Goal: Task Accomplishment & Management: Use online tool/utility

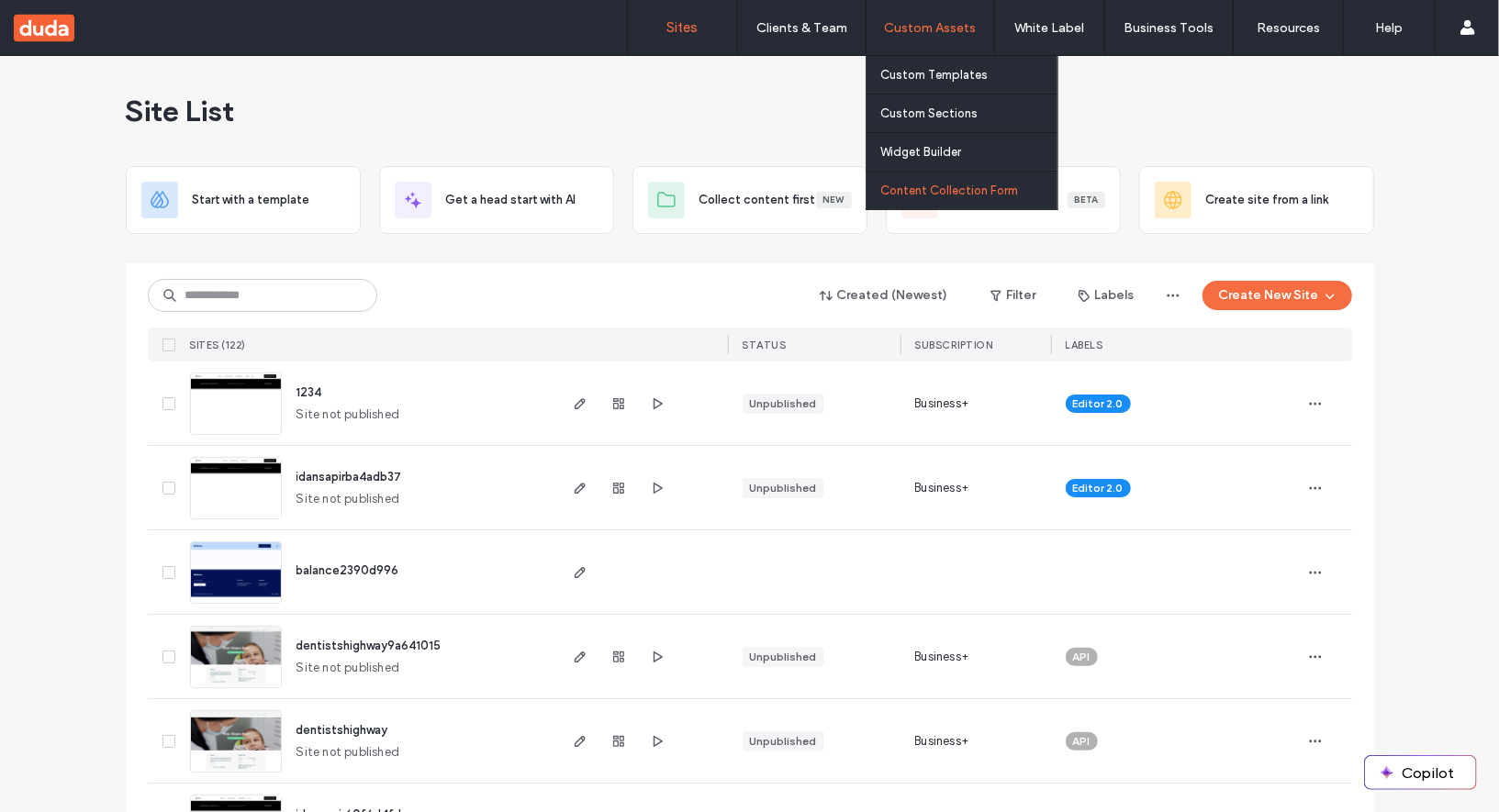
click at [936, 196] on label "Content Collection Form" at bounding box center [949, 190] width 138 height 14
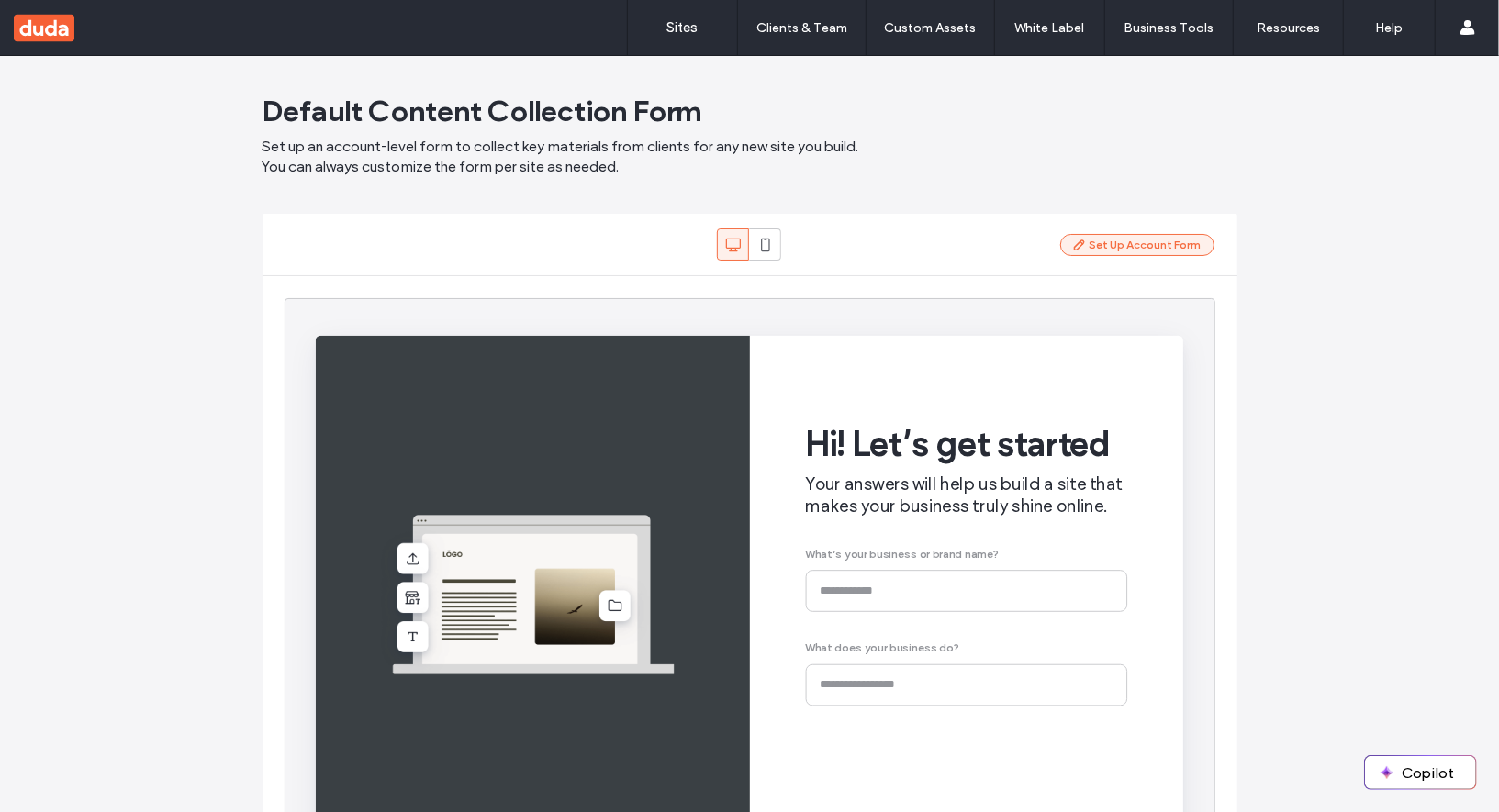
click at [1098, 245] on button "Set Up Account Form" at bounding box center [1137, 246] width 154 height 22
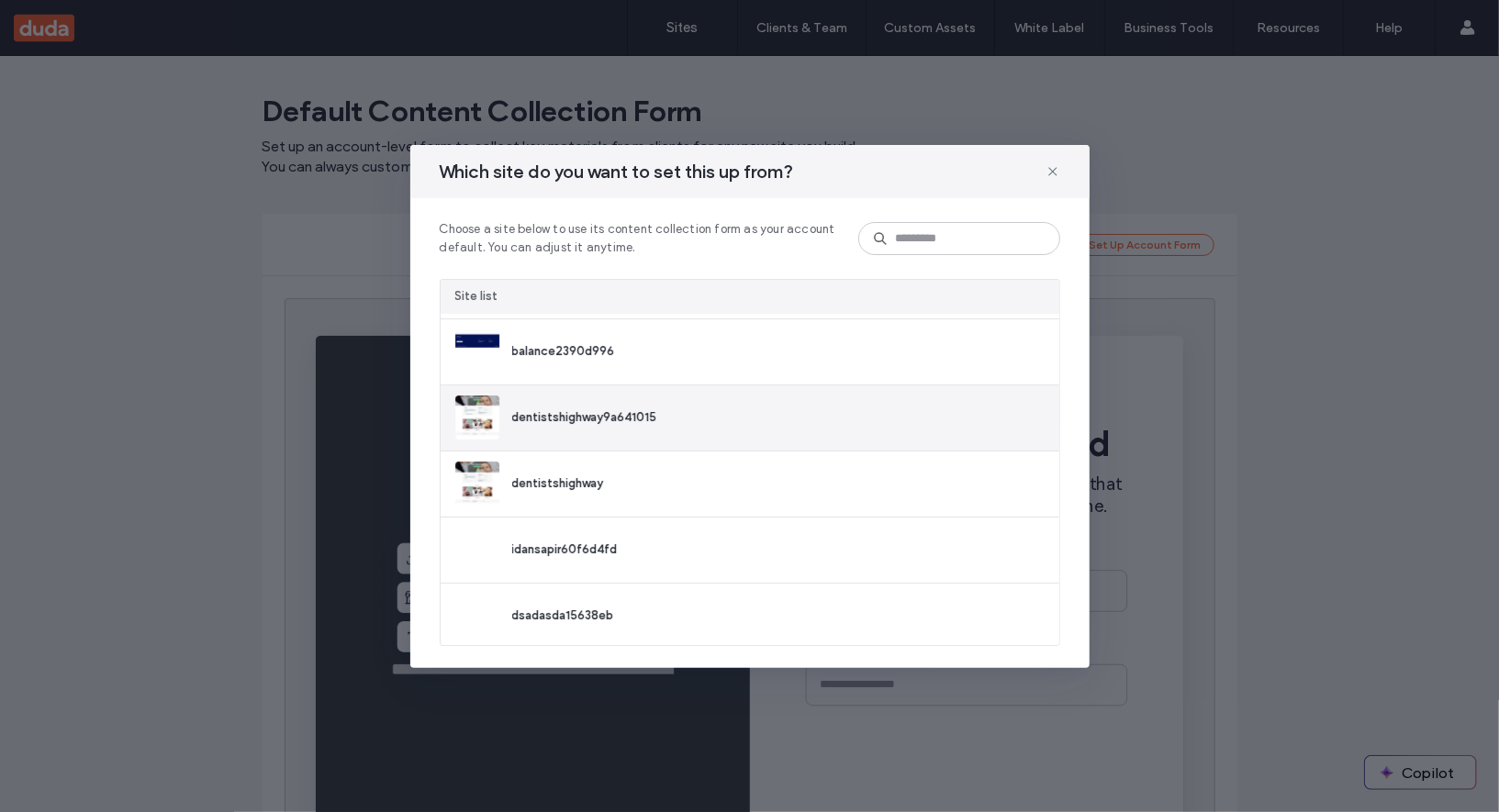
scroll to position [130, 0]
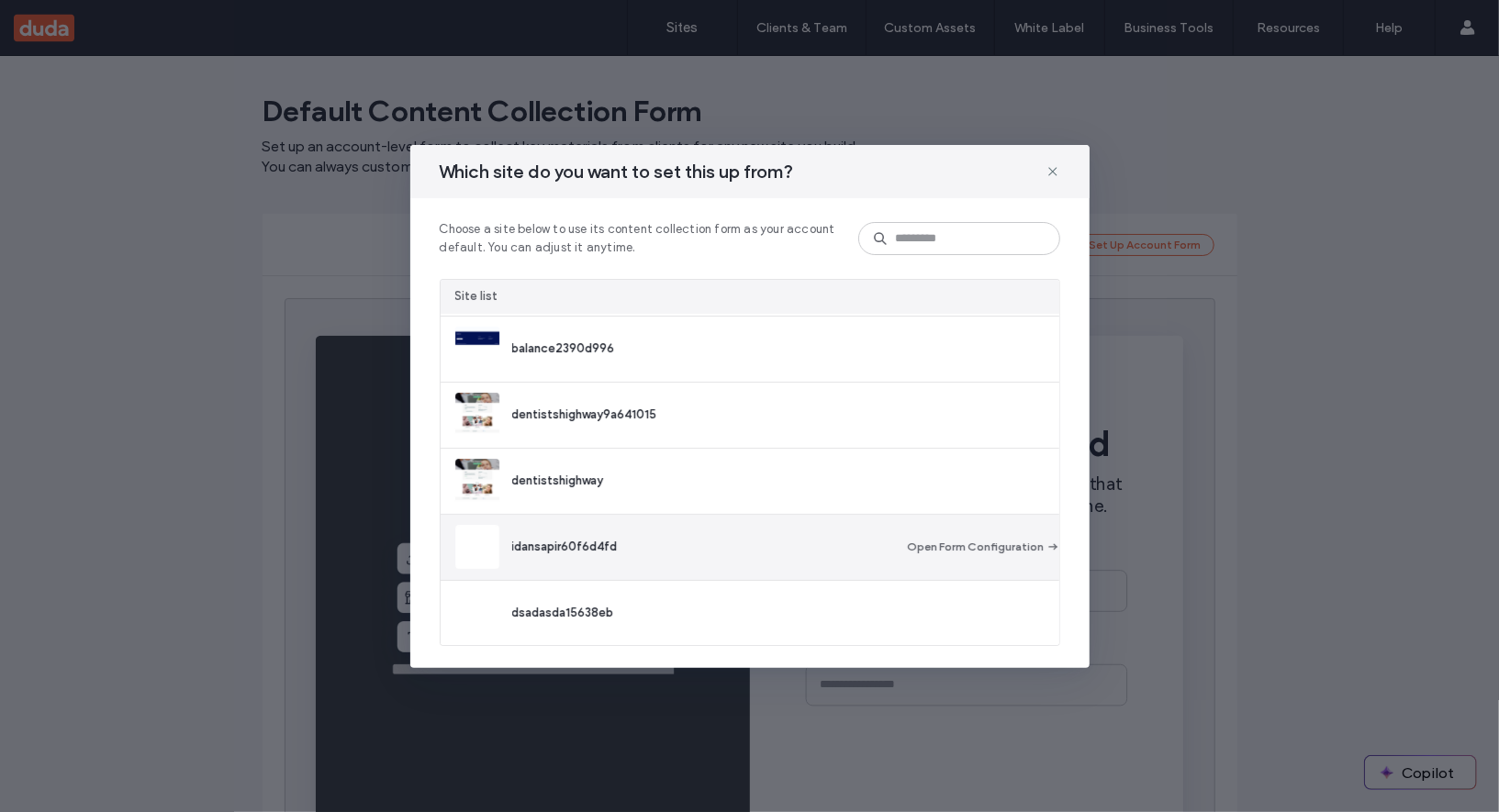
click at [683, 538] on div "idansapir60f6d4fd" at bounding box center [711, 547] width 397 height 19
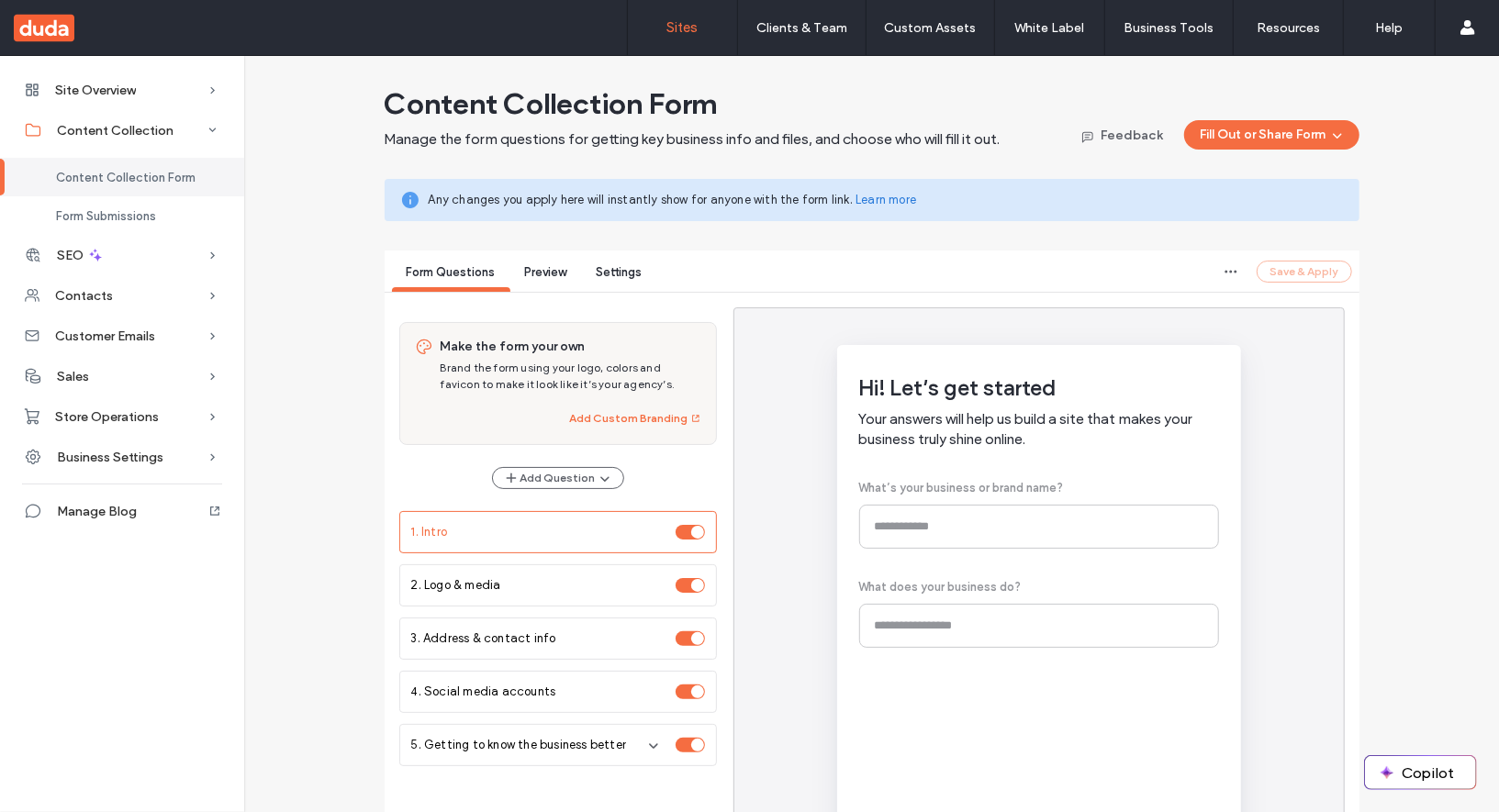
click at [669, 30] on label "Sites" at bounding box center [683, 28] width 32 height 17
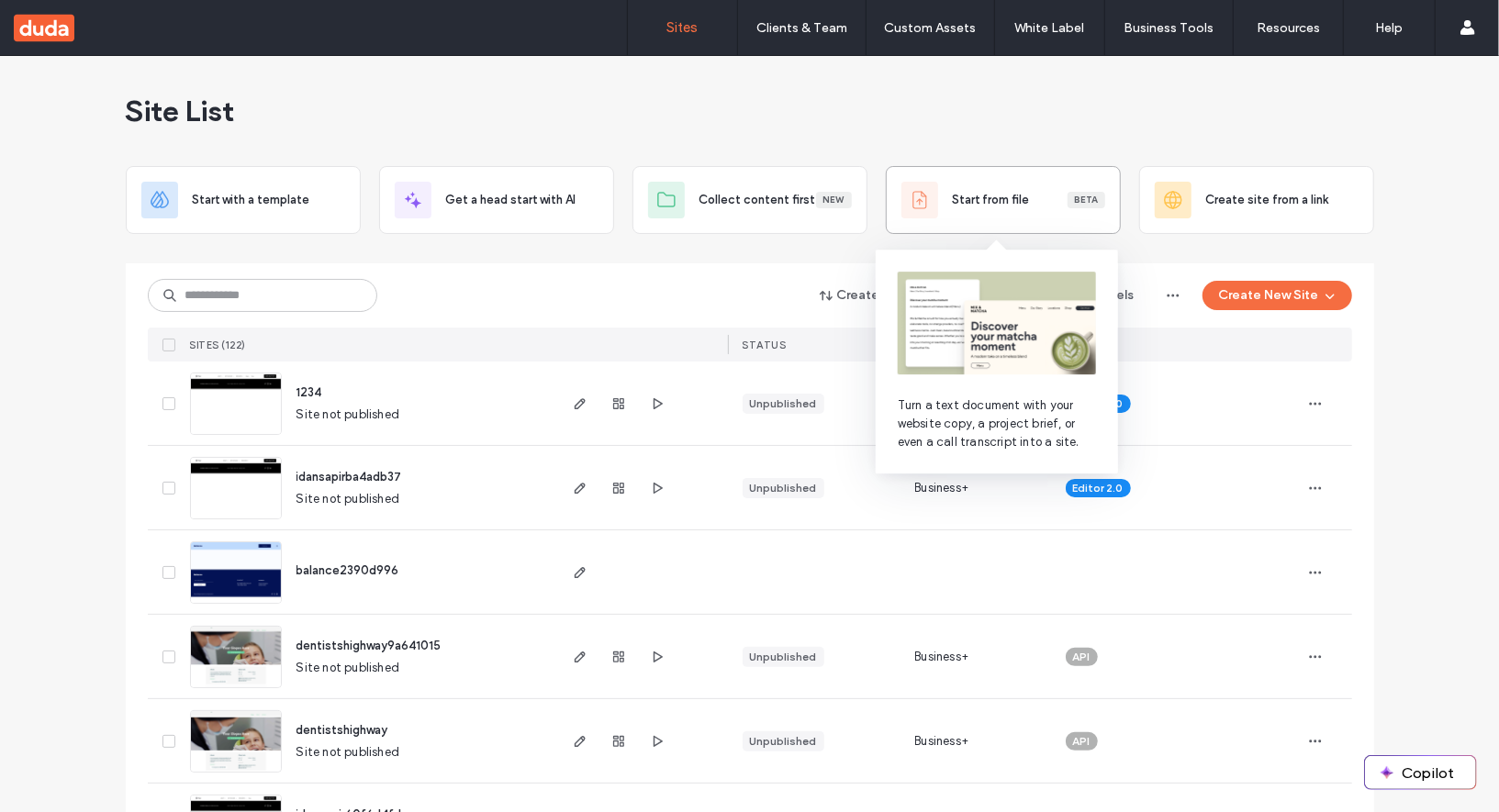
click at [1057, 211] on div "Start from file Beta" at bounding box center [1004, 200] width 204 height 37
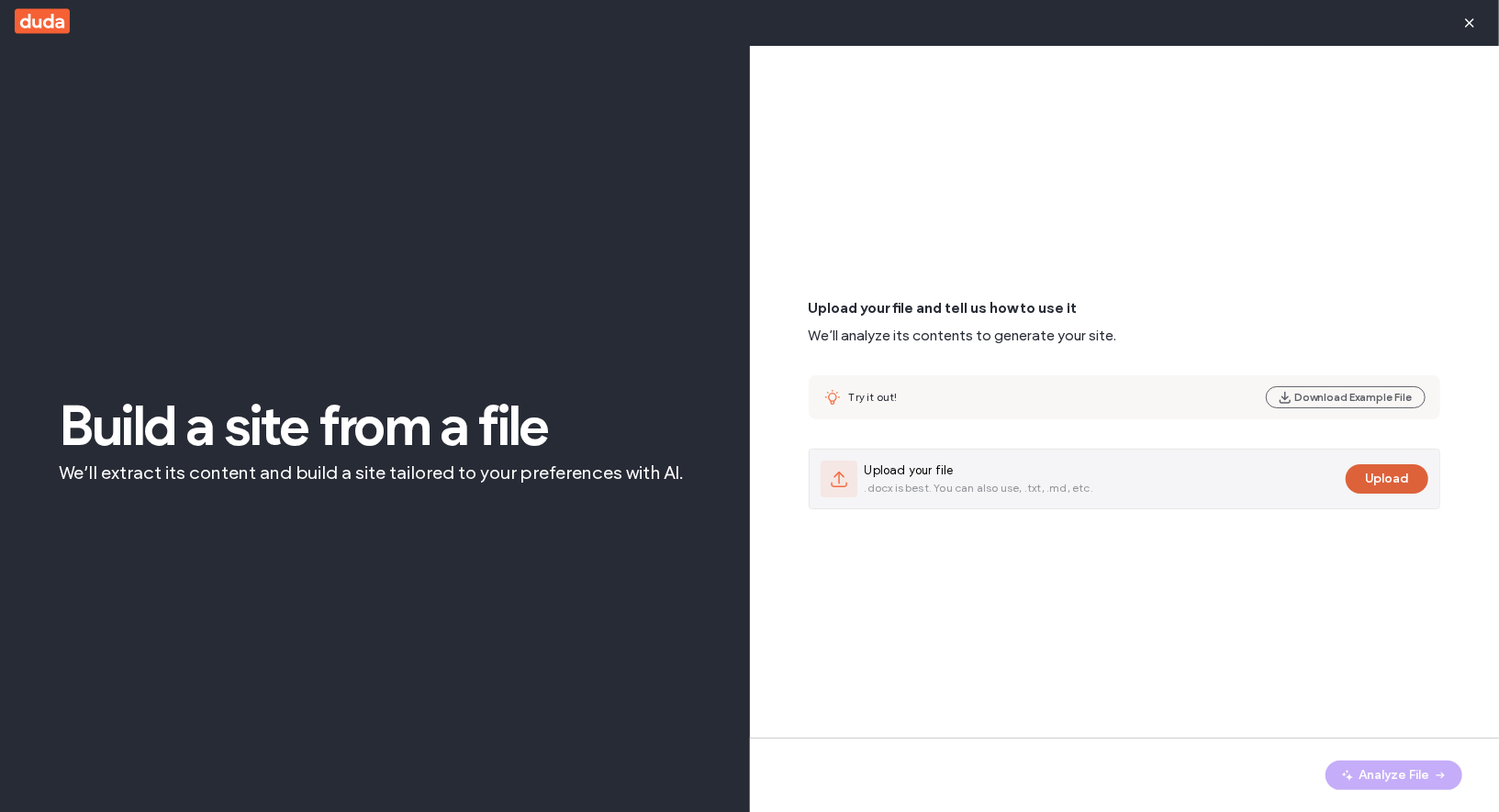
click at [1381, 474] on button "Upload" at bounding box center [1387, 479] width 83 height 30
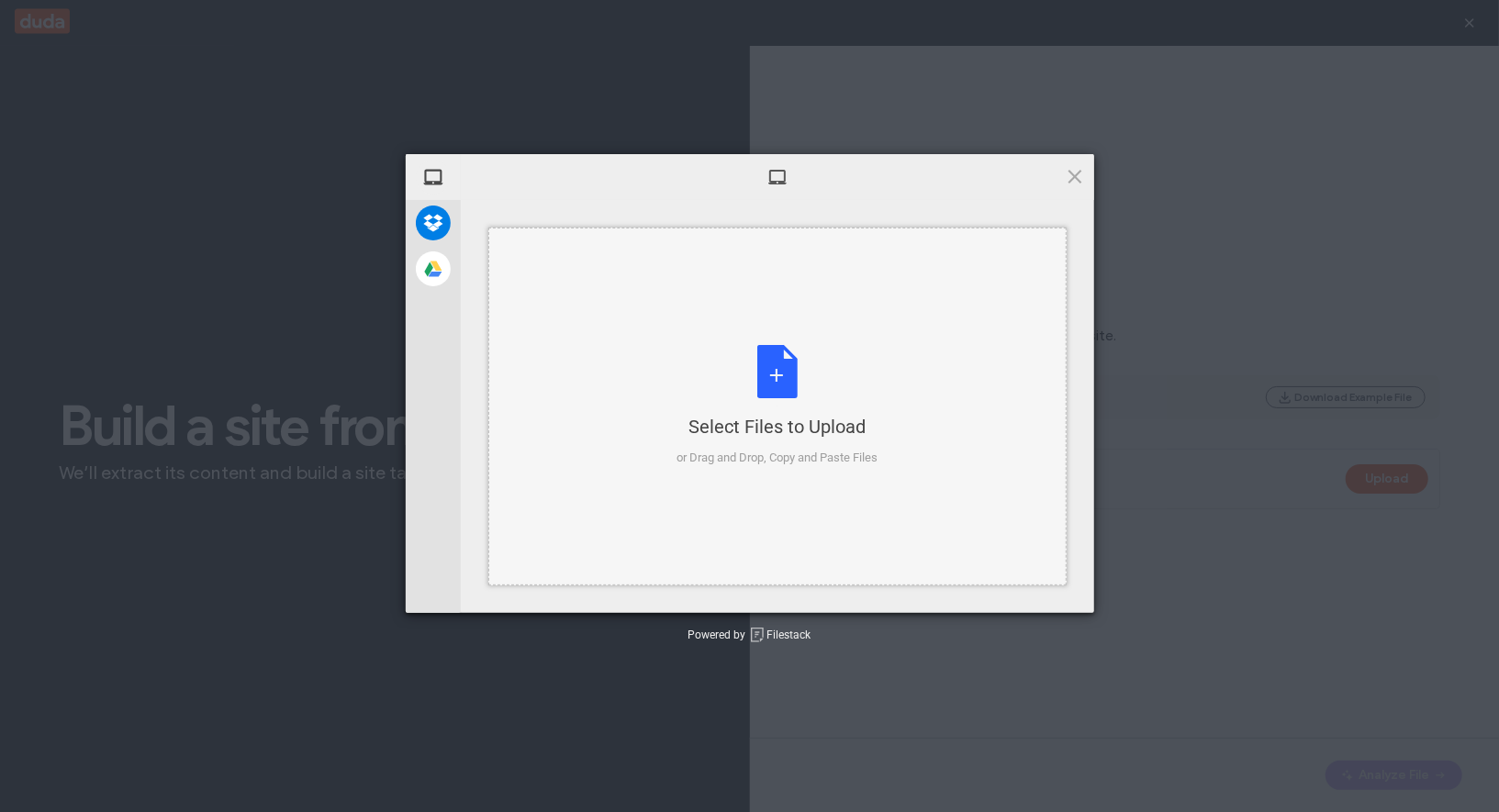
click at [714, 365] on div "Select Files to Upload or Drag and Drop, Copy and Paste Files" at bounding box center [777, 406] width 201 height 122
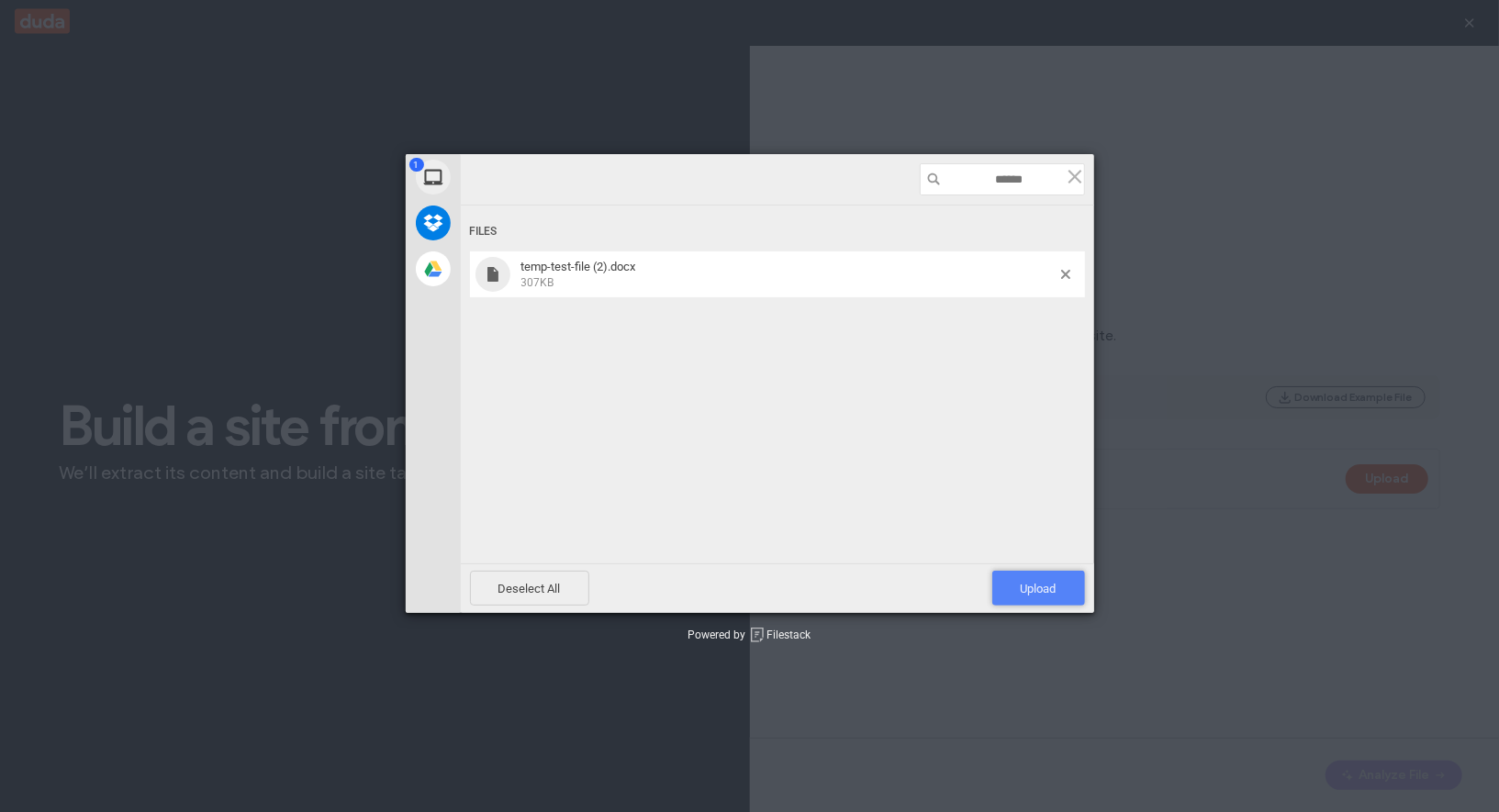
click at [1048, 576] on span "Upload 1" at bounding box center [1039, 589] width 93 height 35
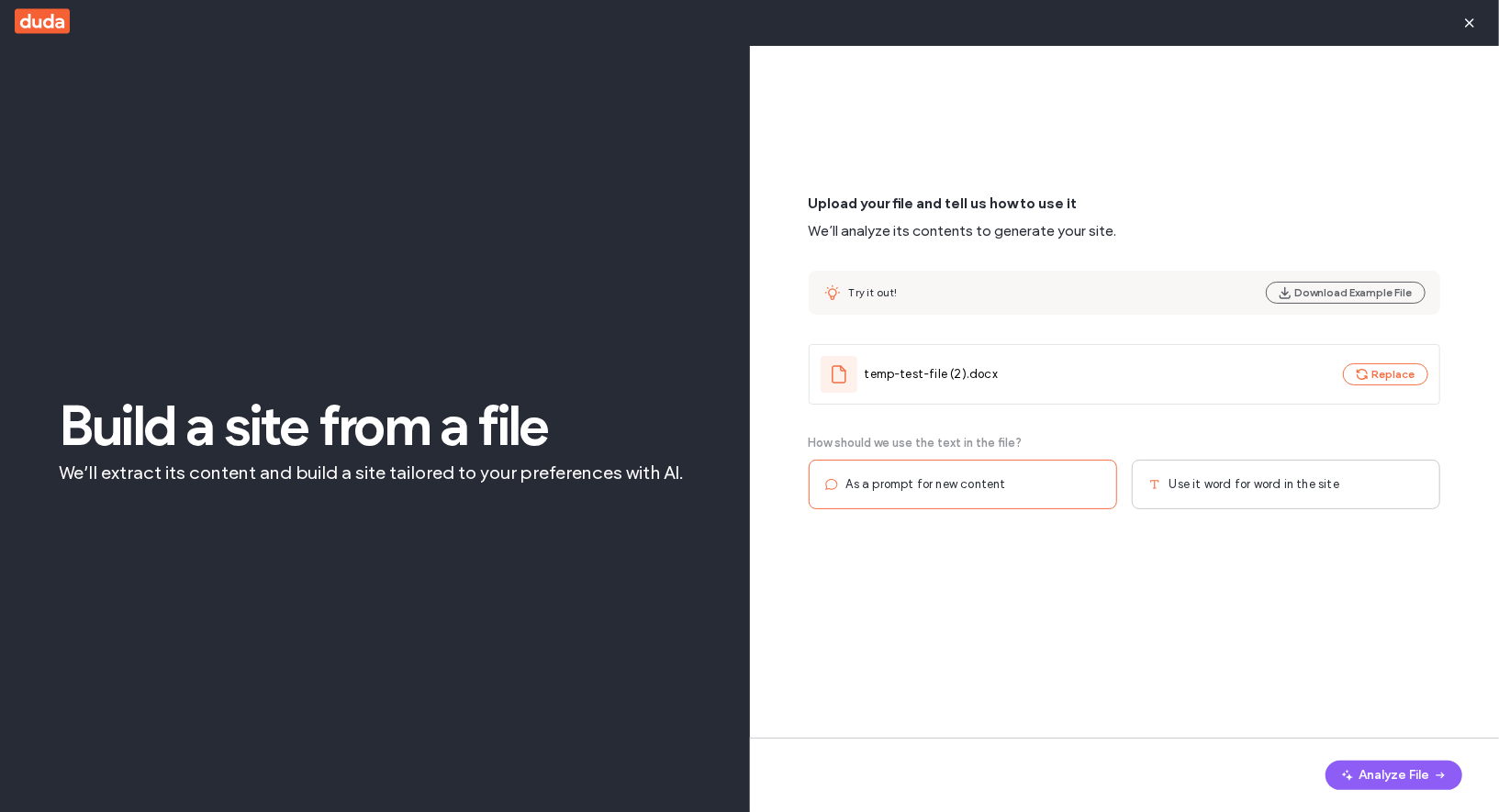
click at [1208, 494] on div "Use it word for word in the site" at bounding box center [1286, 484] width 309 height 49
click at [1406, 768] on button "Analyze File" at bounding box center [1394, 776] width 137 height 30
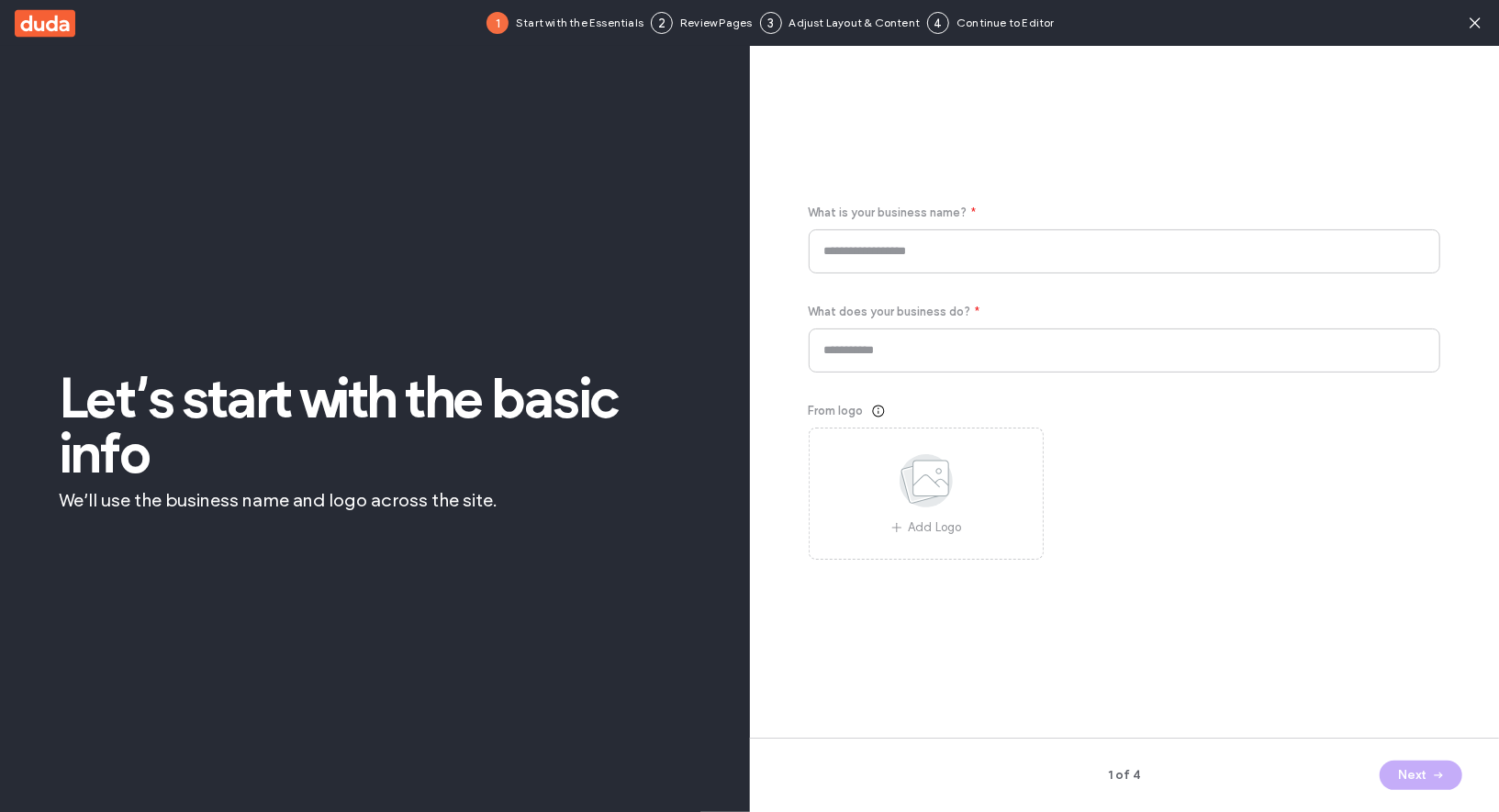
type input "**********"
click at [1431, 766] on span "button" at bounding box center [1437, 776] width 19 height 28
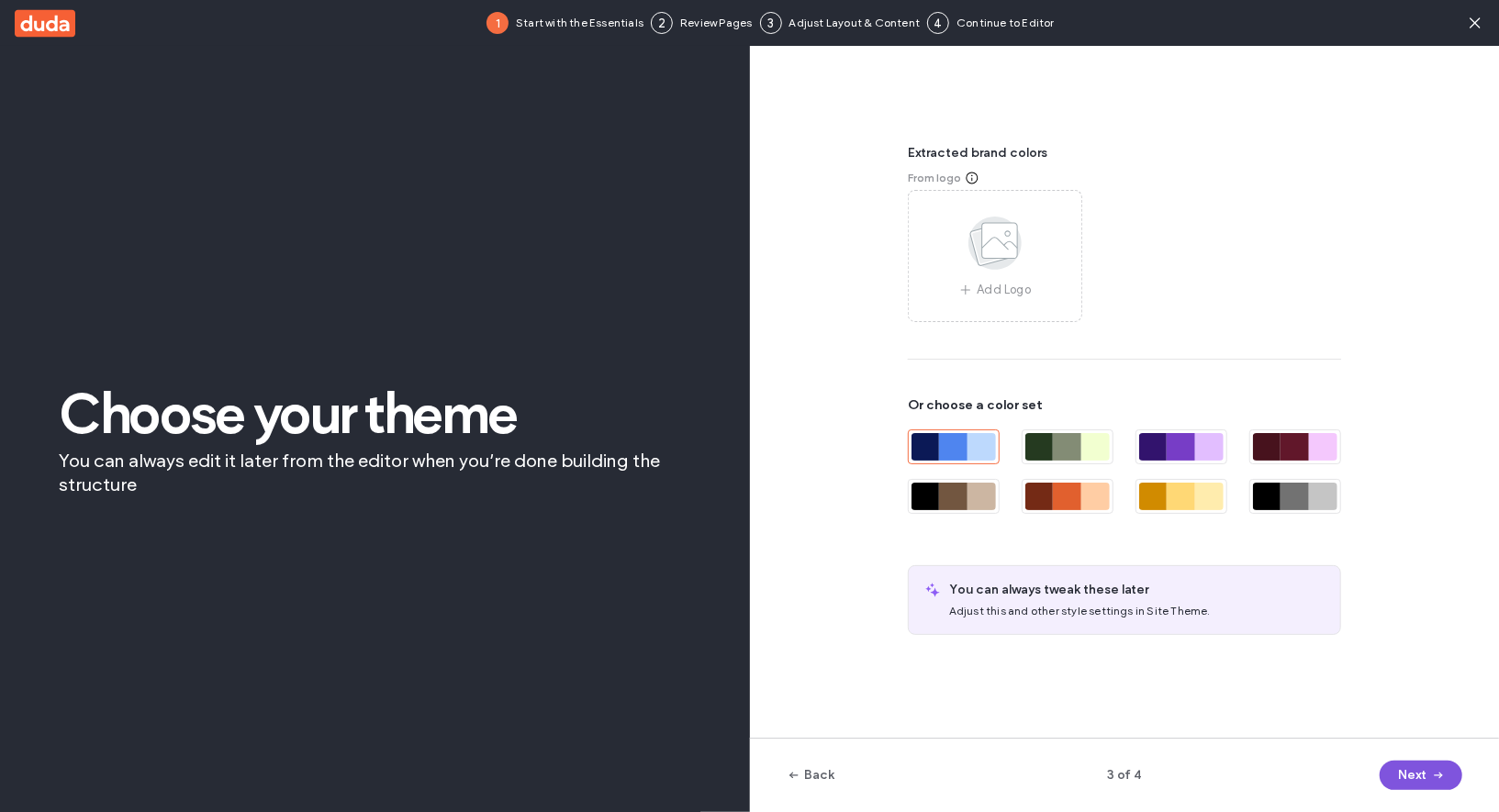
click at [1431, 766] on span "button" at bounding box center [1437, 776] width 19 height 28
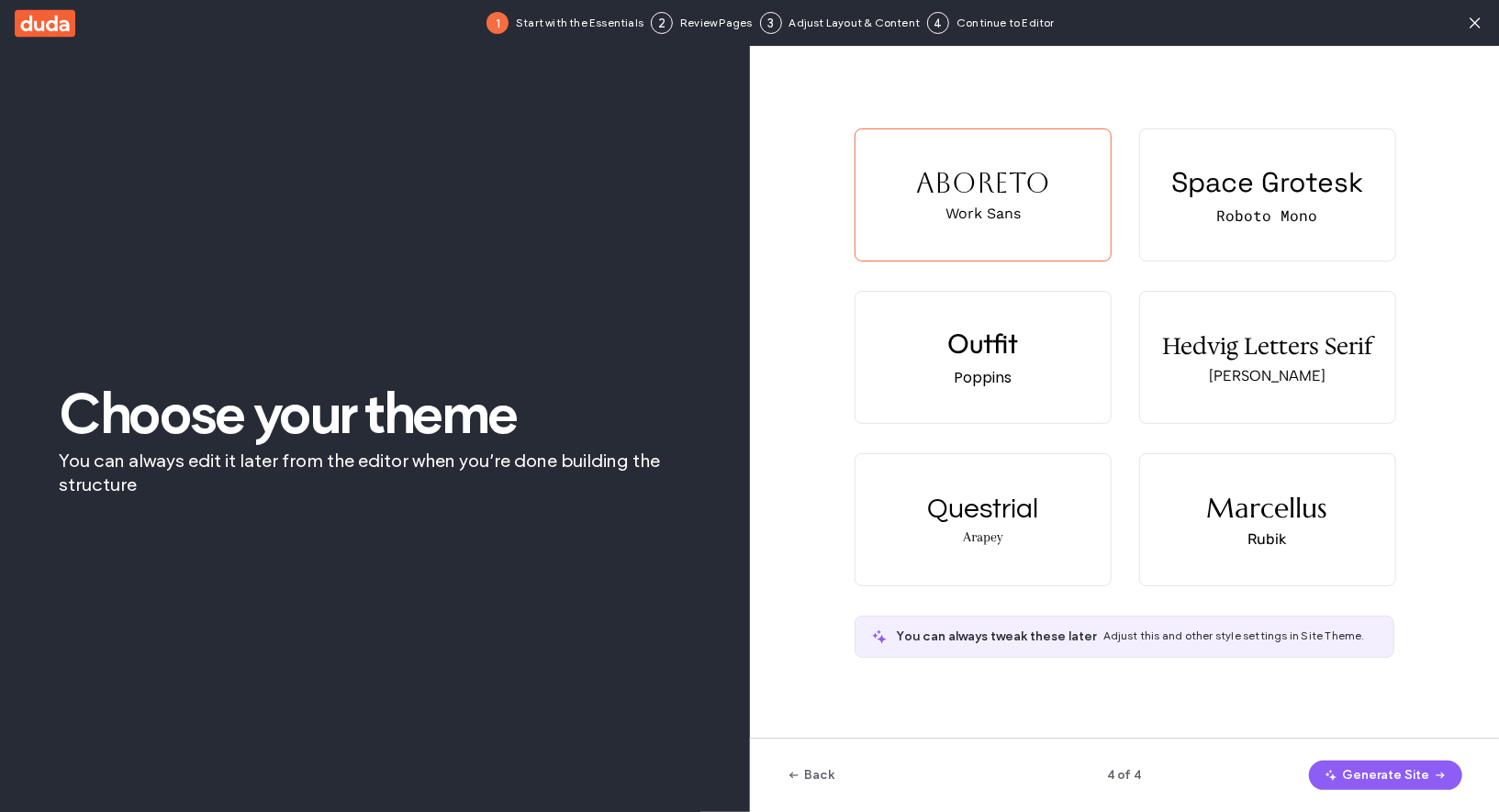
click at [1431, 766] on span "button" at bounding box center [1439, 776] width 19 height 28
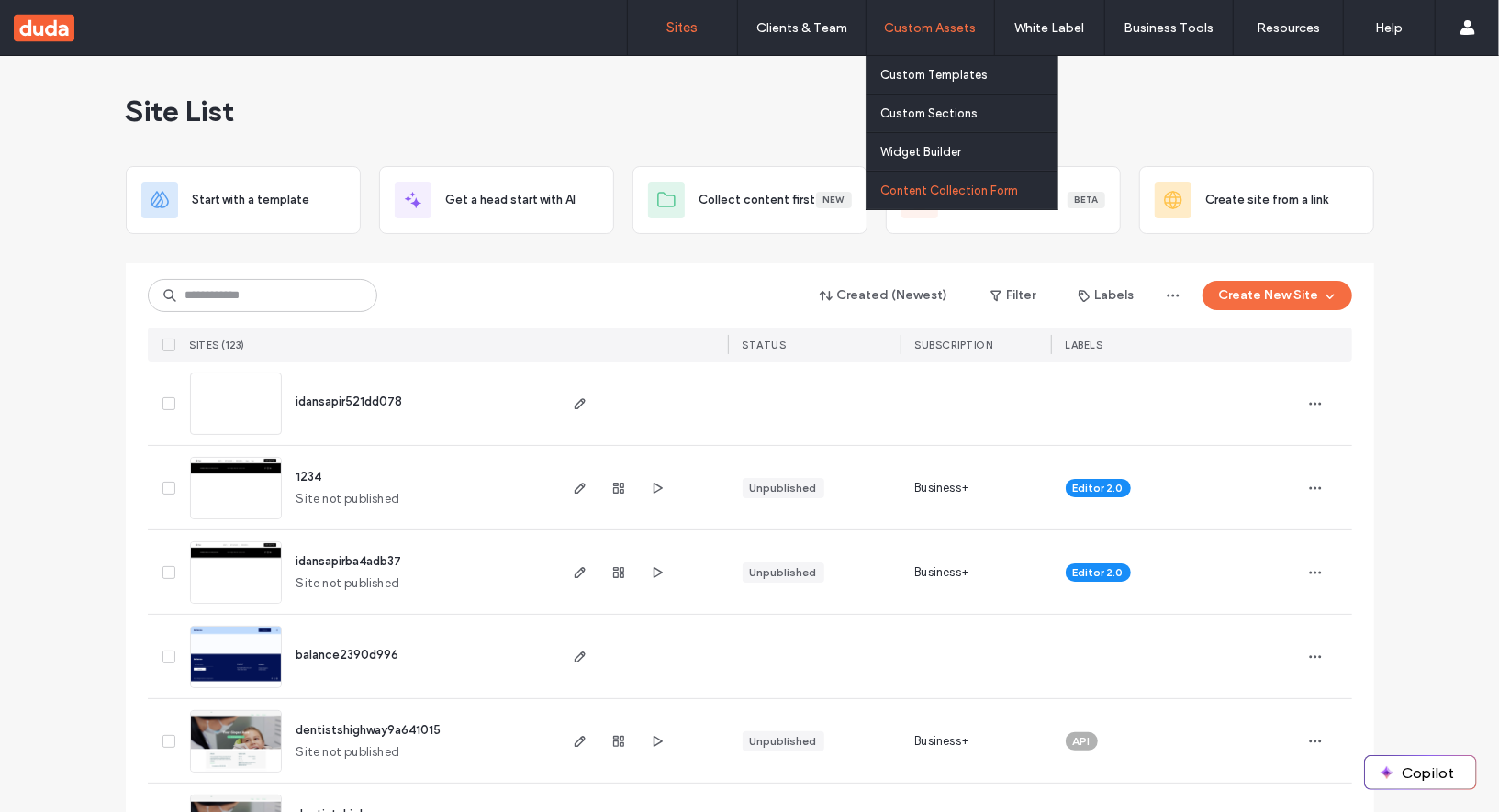
click at [950, 183] on link "Content Collection Form" at bounding box center [969, 190] width 177 height 38
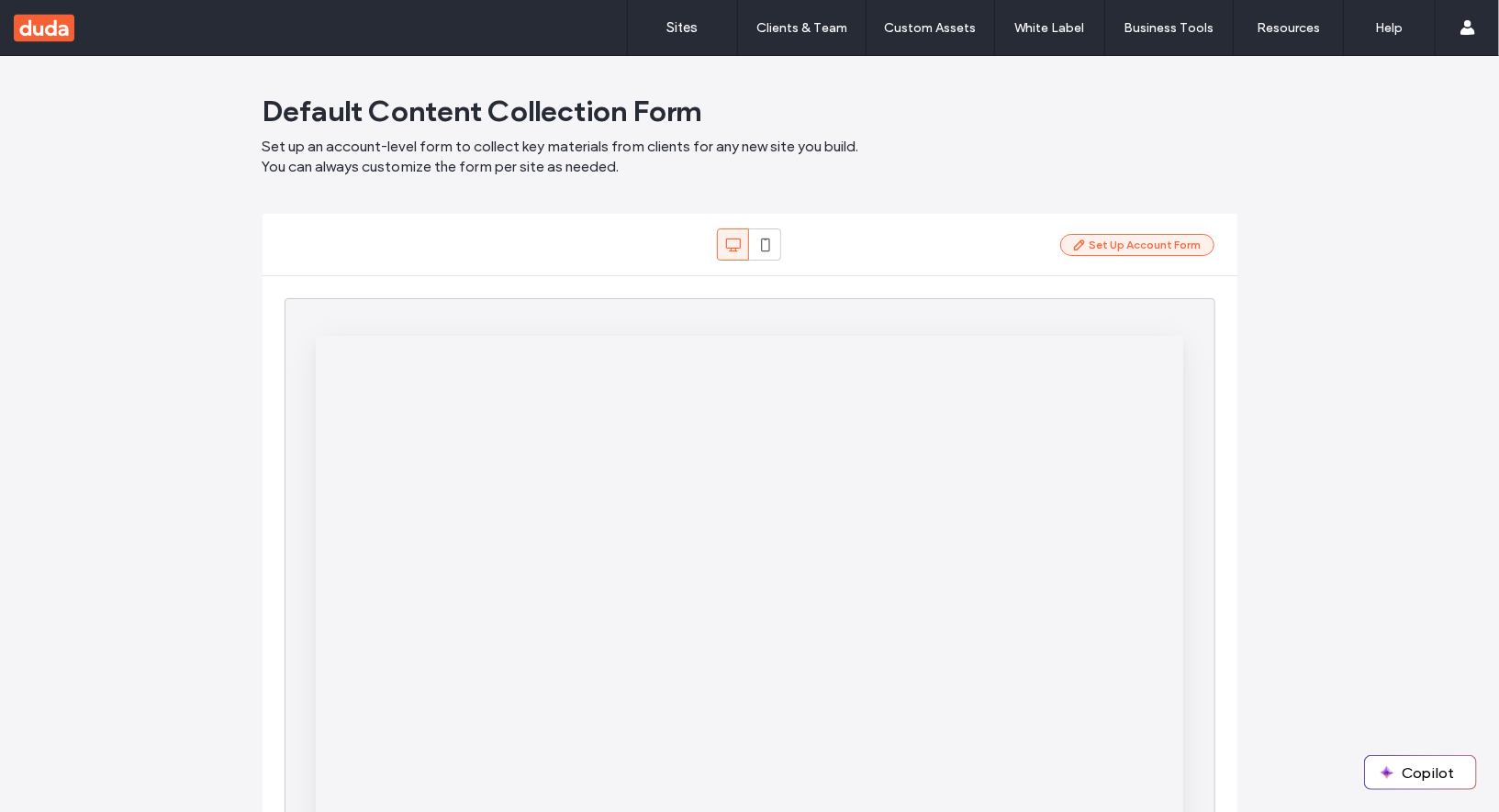
click at [1142, 242] on button "Set Up Account Form" at bounding box center [1137, 246] width 154 height 22
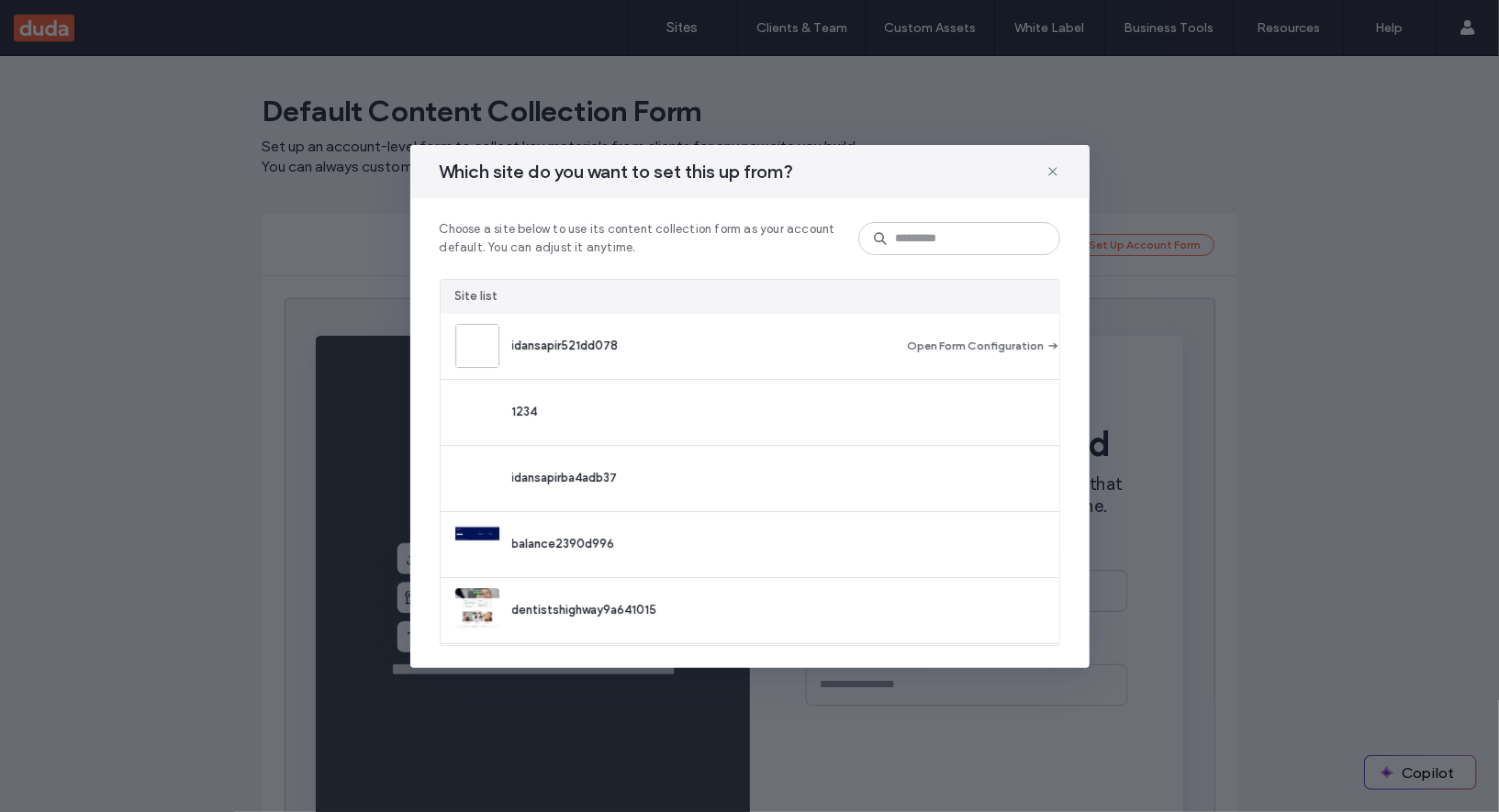
click at [720, 352] on div "idansapir521dd078" at bounding box center [711, 346] width 397 height 19
